Goal: Task Accomplishment & Management: Manage account settings

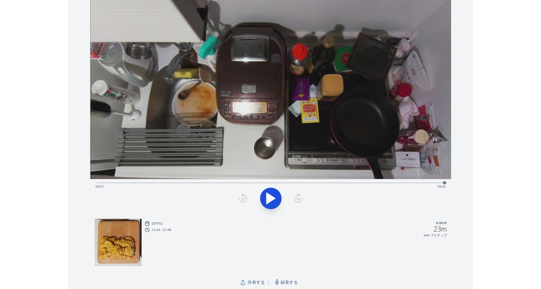
scroll to position [22, 0]
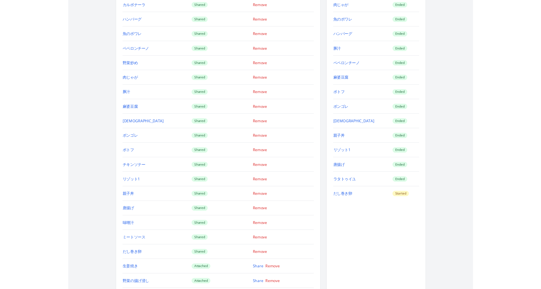
scroll to position [706, 0]
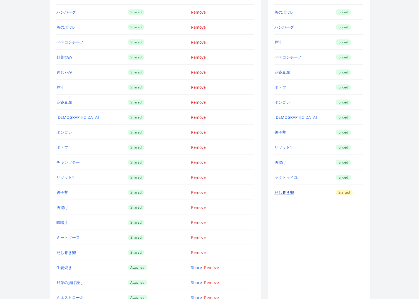
click at [283, 189] on link "だし巻き卵" at bounding box center [283, 191] width 19 height 5
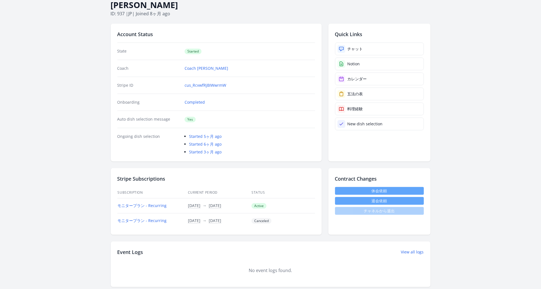
scroll to position [0, 0]
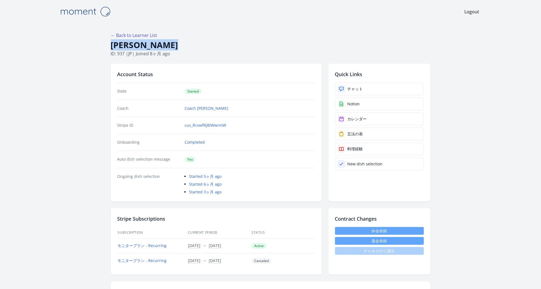
drag, startPoint x: 181, startPoint y: 45, endPoint x: 110, endPoint y: 45, distance: 71.1
copy h1 "Yuto Nishiumi"
click at [418, 68] on body "Logout ← Back to Learner List Yuto Nishiumi ID: 937 | jp | Joined 8ヶ月 ago Accou…" at bounding box center [270, 144] width 541 height 289
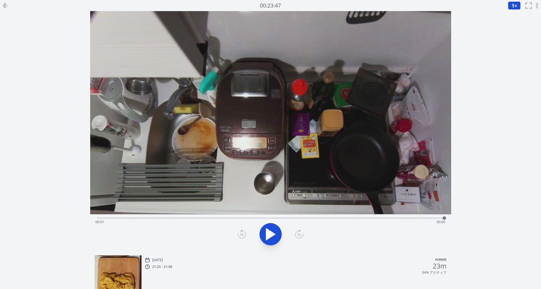
scroll to position [37, 0]
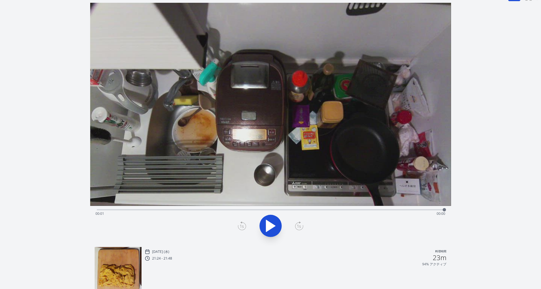
scroll to position [9, 0]
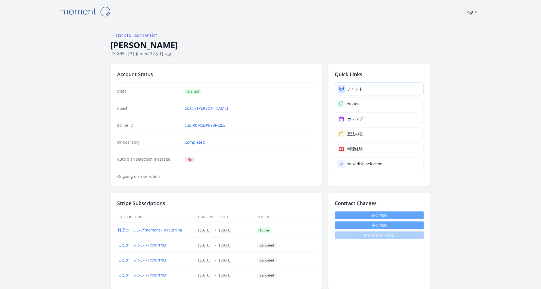
click at [385, 88] on link "チャット" at bounding box center [379, 88] width 89 height 13
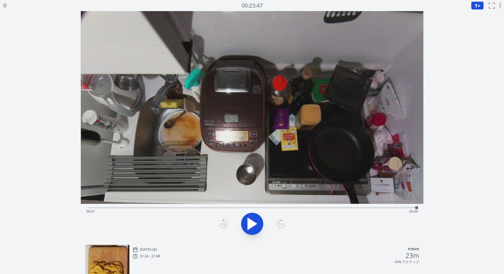
click at [249, 221] on icon at bounding box center [252, 224] width 9 height 12
click at [250, 222] on icon at bounding box center [252, 224] width 9 height 12
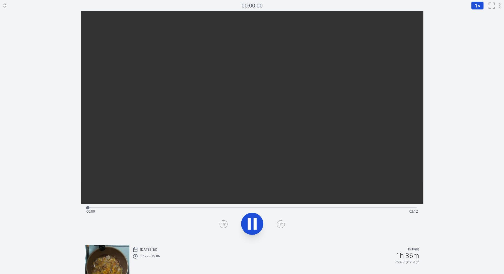
click at [156, 208] on div "Time elapsed: 00:00 Time remaining: 03:12" at bounding box center [252, 211] width 332 height 9
click at [325, 206] on div "Time elapsed: 00:40 Time remaining: 02:32" at bounding box center [251, 207] width 329 height 7
click at [251, 226] on icon at bounding box center [252, 224] width 16 height 16
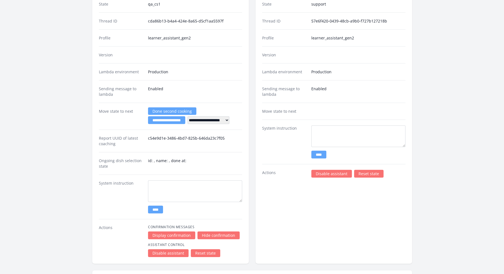
scroll to position [1077, 0]
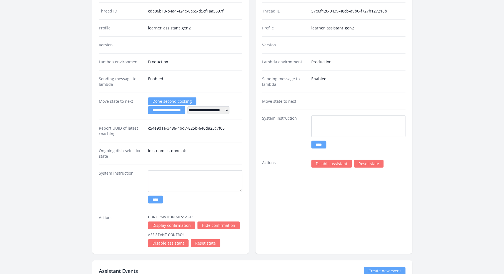
click at [335, 160] on link "Disable assistant" at bounding box center [331, 164] width 41 height 8
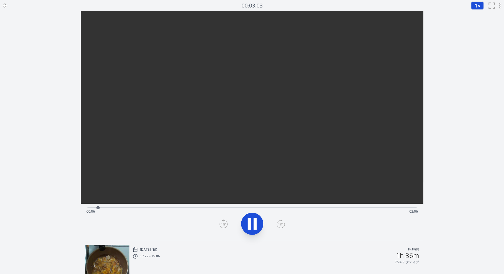
click at [249, 223] on icon at bounding box center [249, 224] width 3 height 12
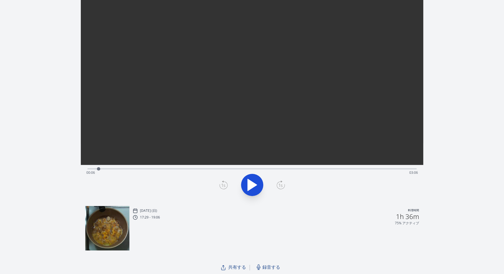
click at [269, 265] on span "録音する" at bounding box center [271, 267] width 18 height 7
